Goal: Check status

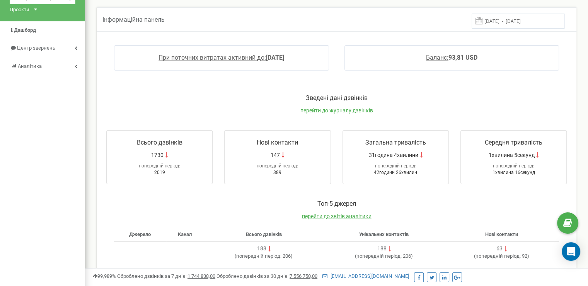
scroll to position [31, 0]
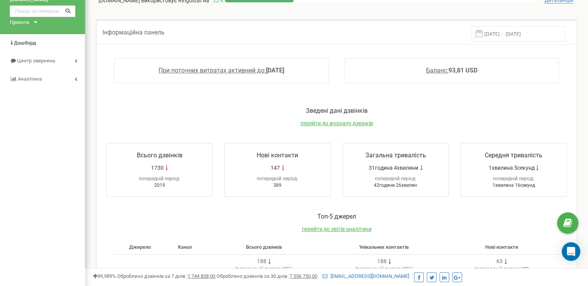
click at [483, 34] on span at bounding box center [479, 33] width 7 height 7
click at [513, 36] on input "[DATE] - [DATE]" at bounding box center [518, 33] width 93 height 15
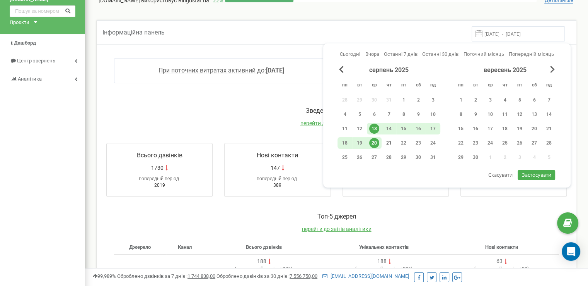
drag, startPoint x: 378, startPoint y: 138, endPoint x: 385, endPoint y: 137, distance: 7.4
click at [378, 138] on div "20" at bounding box center [374, 143] width 10 height 10
click at [540, 174] on span "Застосувати" at bounding box center [536, 174] width 29 height 7
type input "[DATE] - [DATE]"
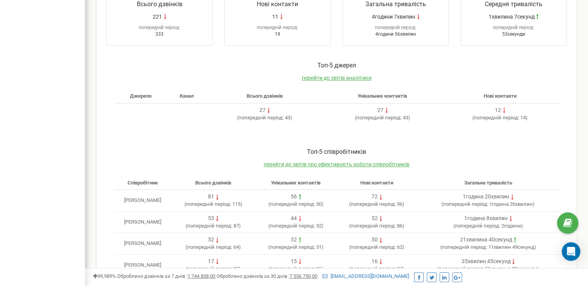
scroll to position [108, 0]
